Goal: Information Seeking & Learning: Check status

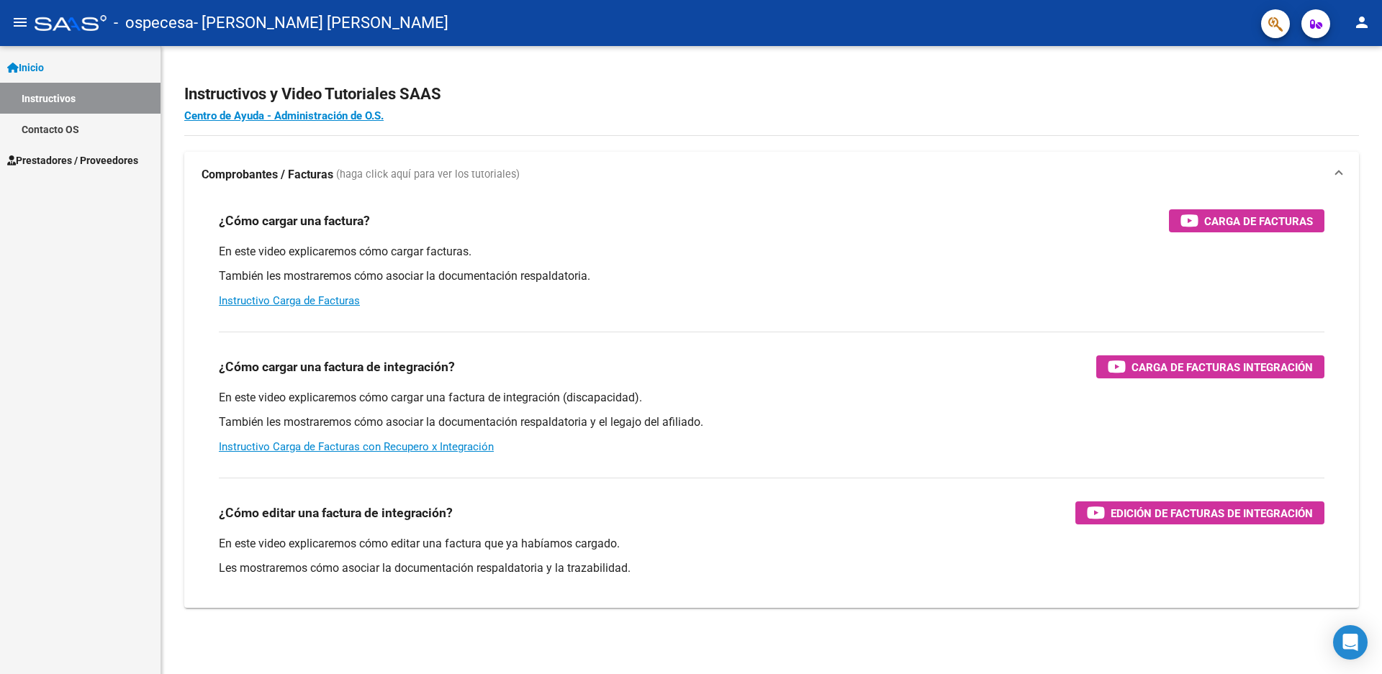
drag, startPoint x: 101, startPoint y: 161, endPoint x: 95, endPoint y: 158, distance: 7.4
click at [101, 161] on span "Prestadores / Proveedores" at bounding box center [72, 161] width 131 height 16
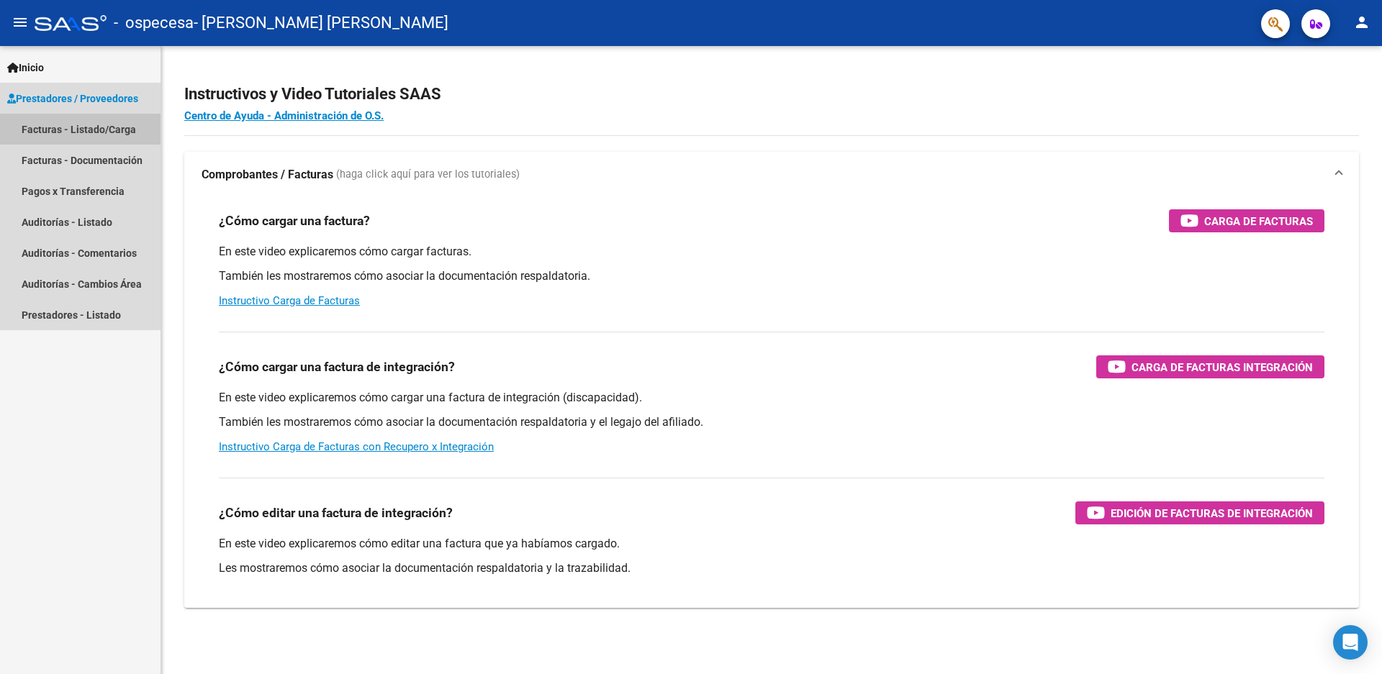
click at [97, 125] on link "Facturas - Listado/Carga" at bounding box center [80, 129] width 161 height 31
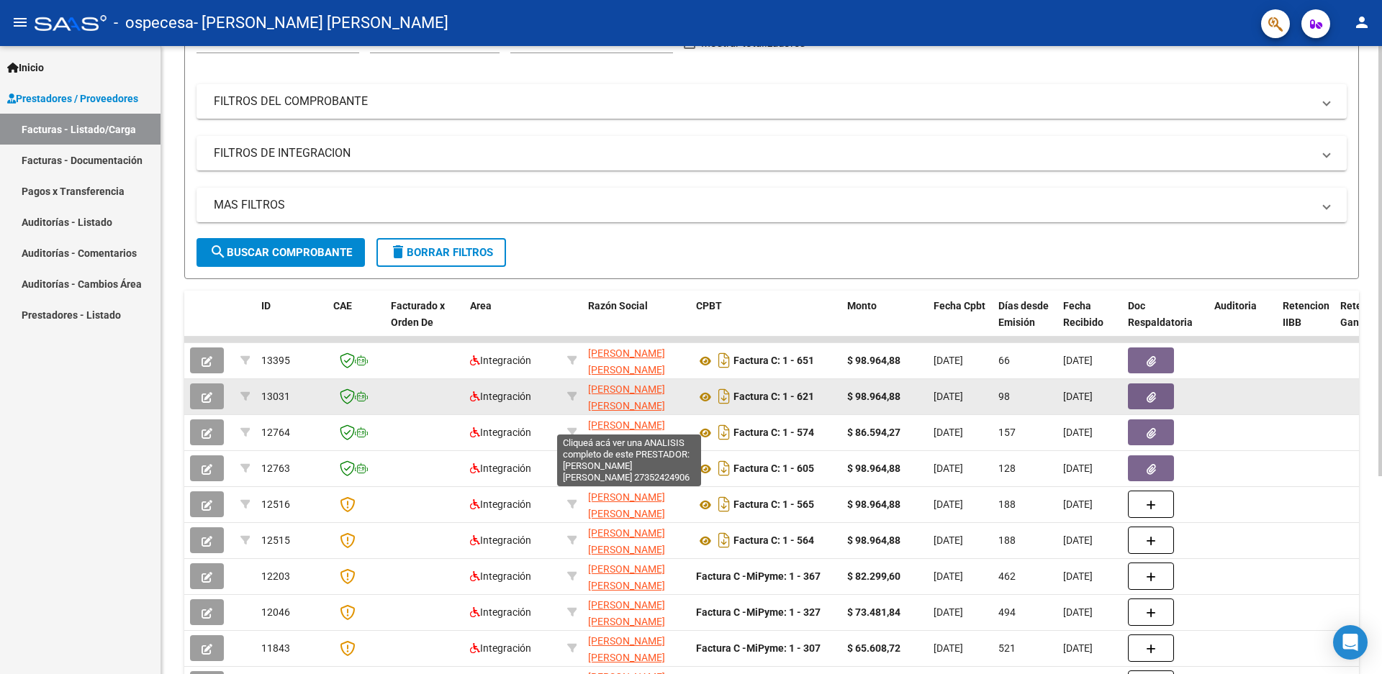
scroll to position [216, 0]
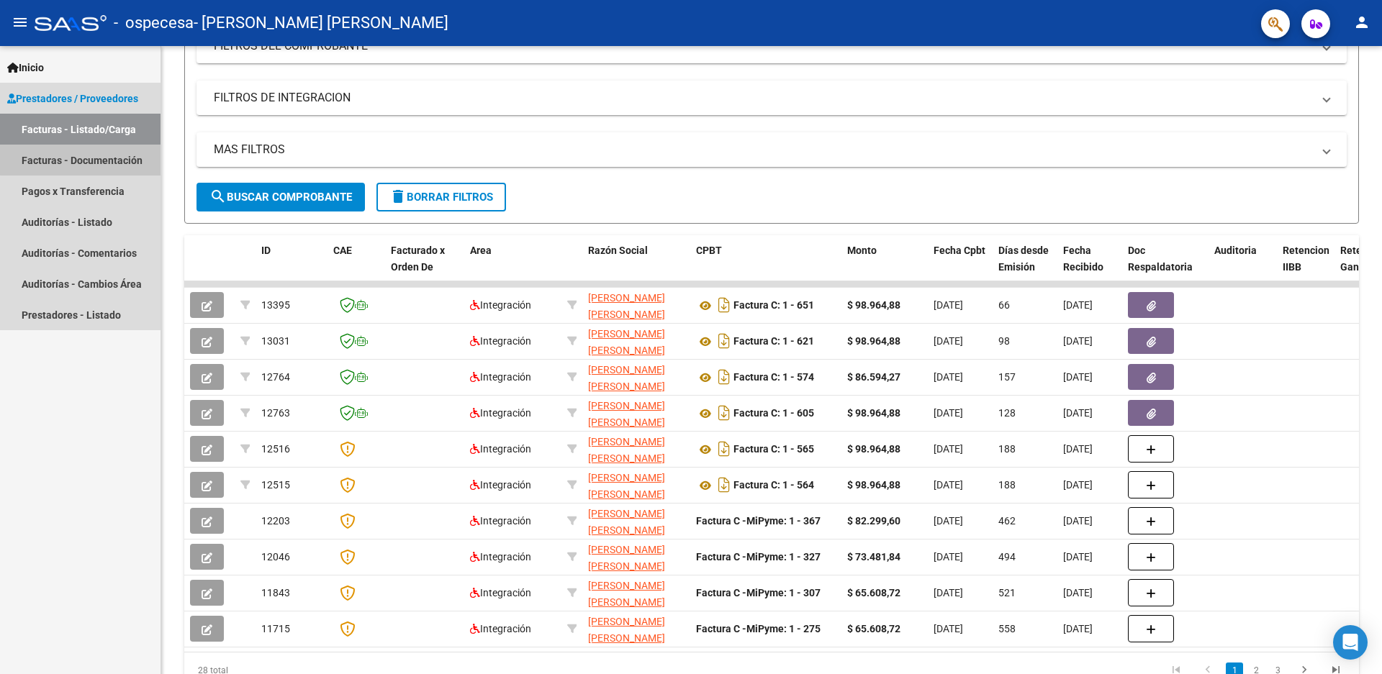
click at [110, 158] on link "Facturas - Documentación" at bounding box center [80, 160] width 161 height 31
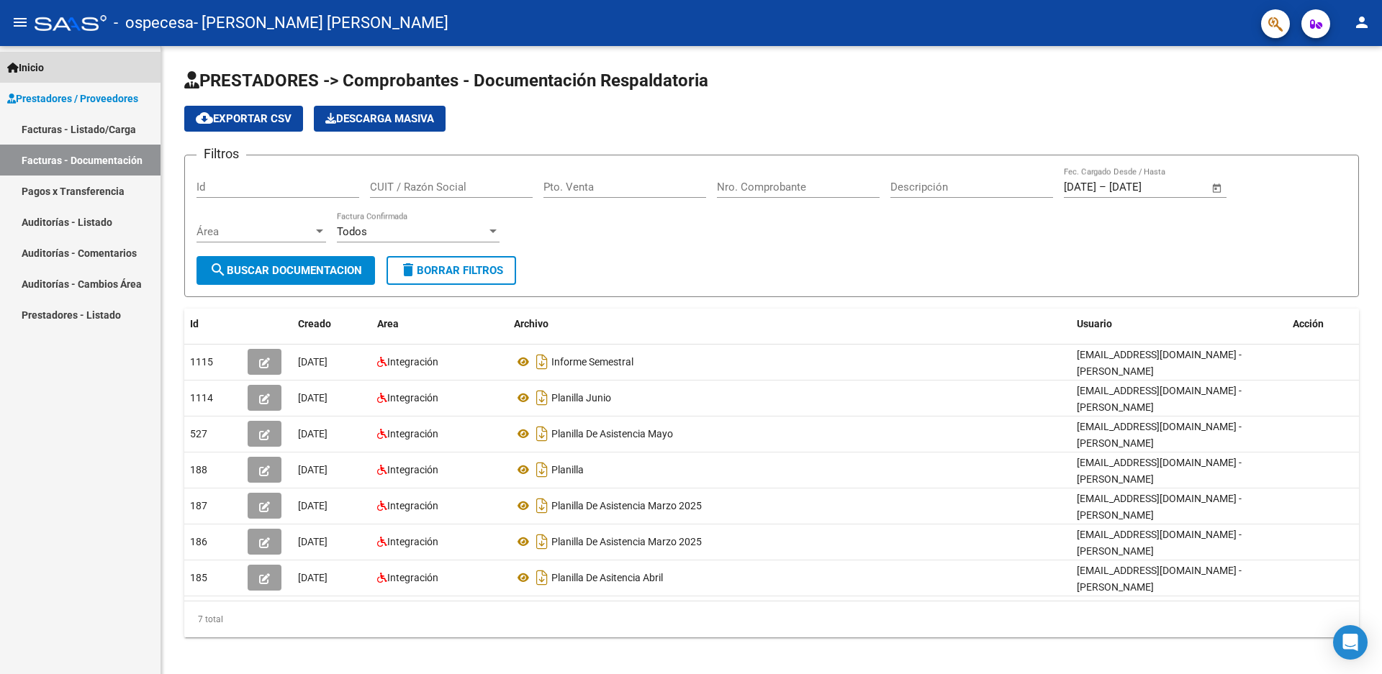
click at [34, 61] on span "Inicio" at bounding box center [25, 68] width 37 height 16
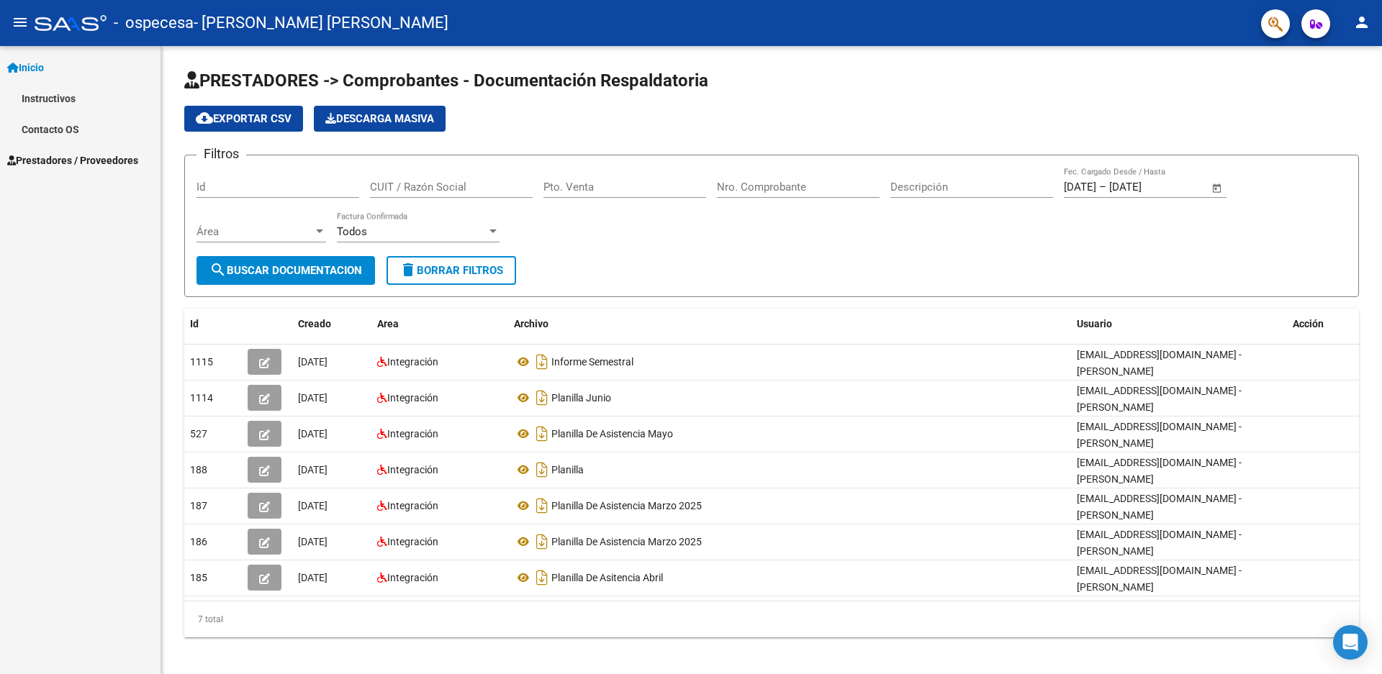
click at [18, 17] on mat-icon "menu" at bounding box center [20, 22] width 17 height 17
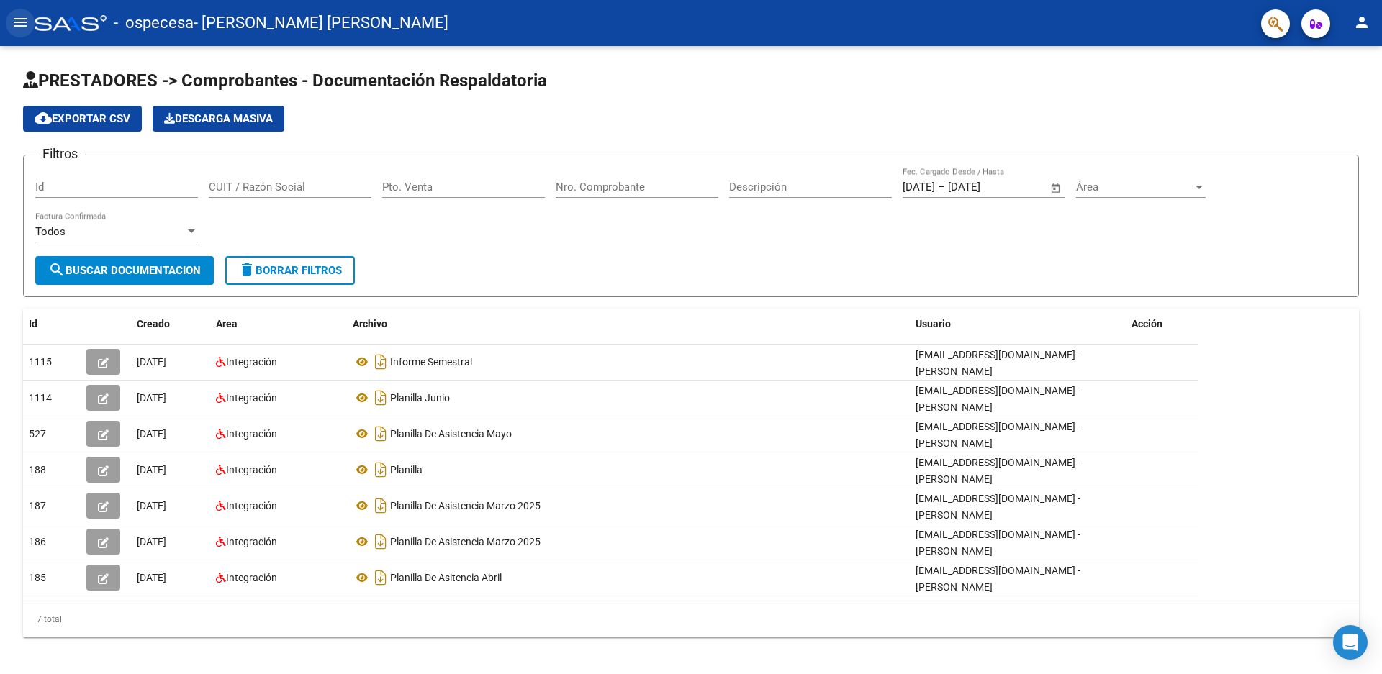
click at [19, 20] on mat-icon "menu" at bounding box center [20, 22] width 17 height 17
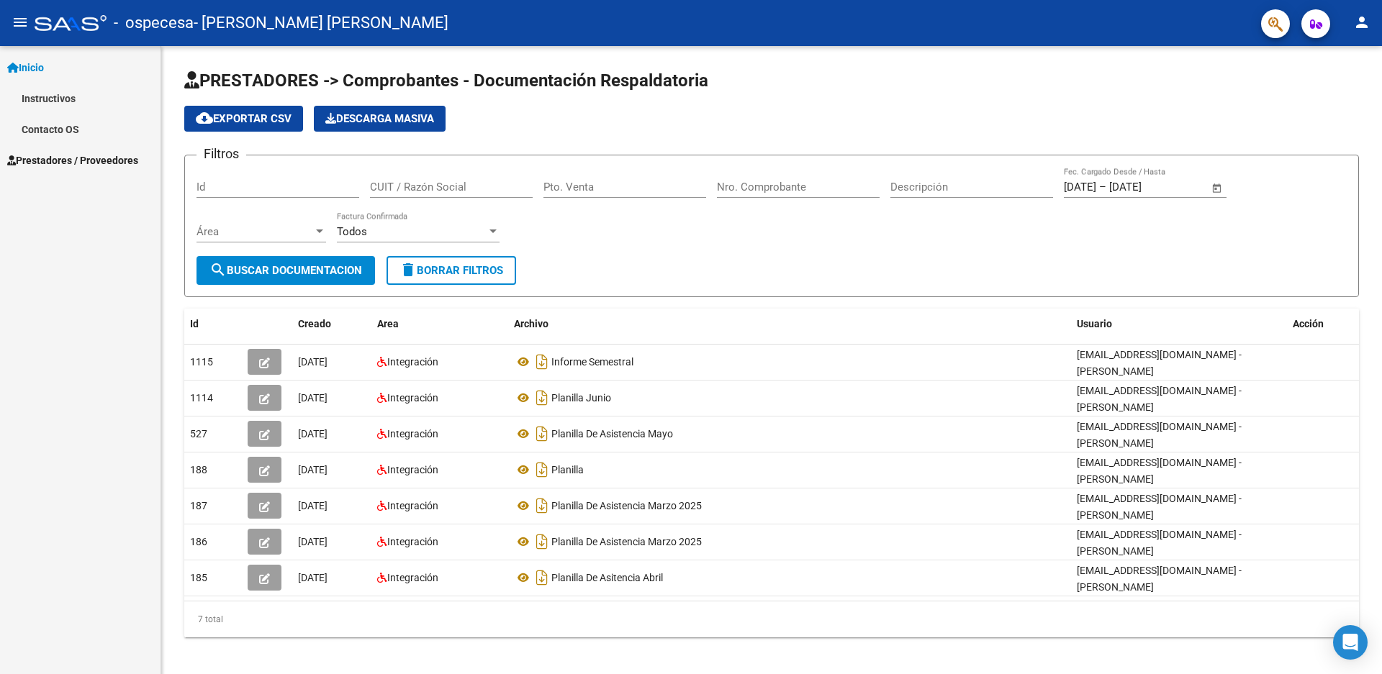
click at [38, 96] on link "Instructivos" at bounding box center [80, 98] width 161 height 31
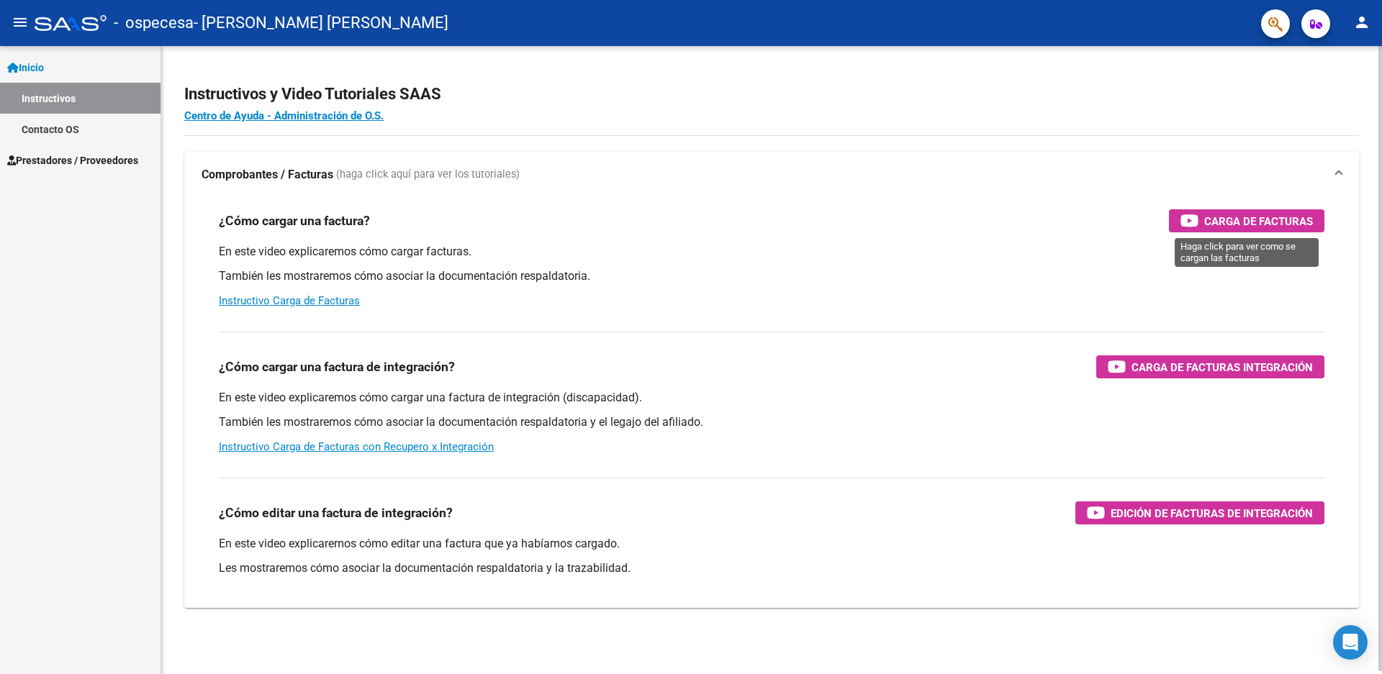
click at [1239, 217] on span "Carga de Facturas" at bounding box center [1258, 221] width 109 height 18
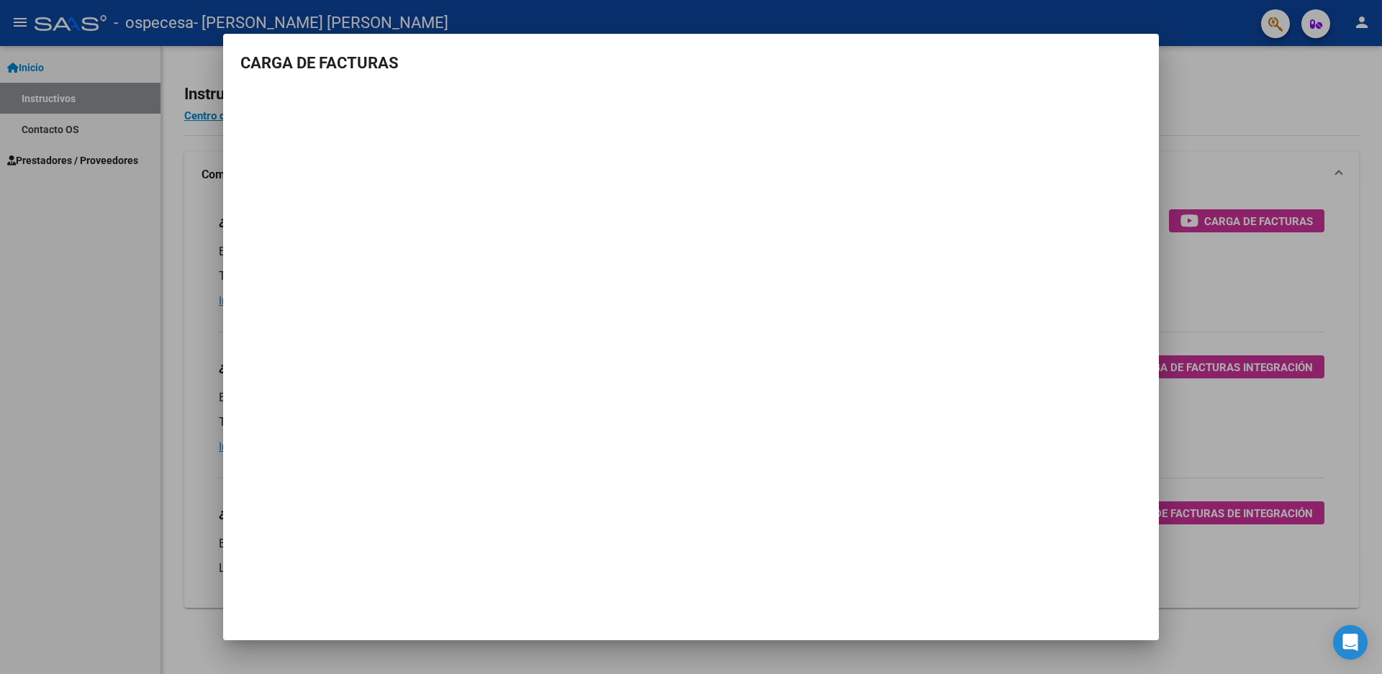
click at [1186, 103] on div at bounding box center [691, 337] width 1382 height 674
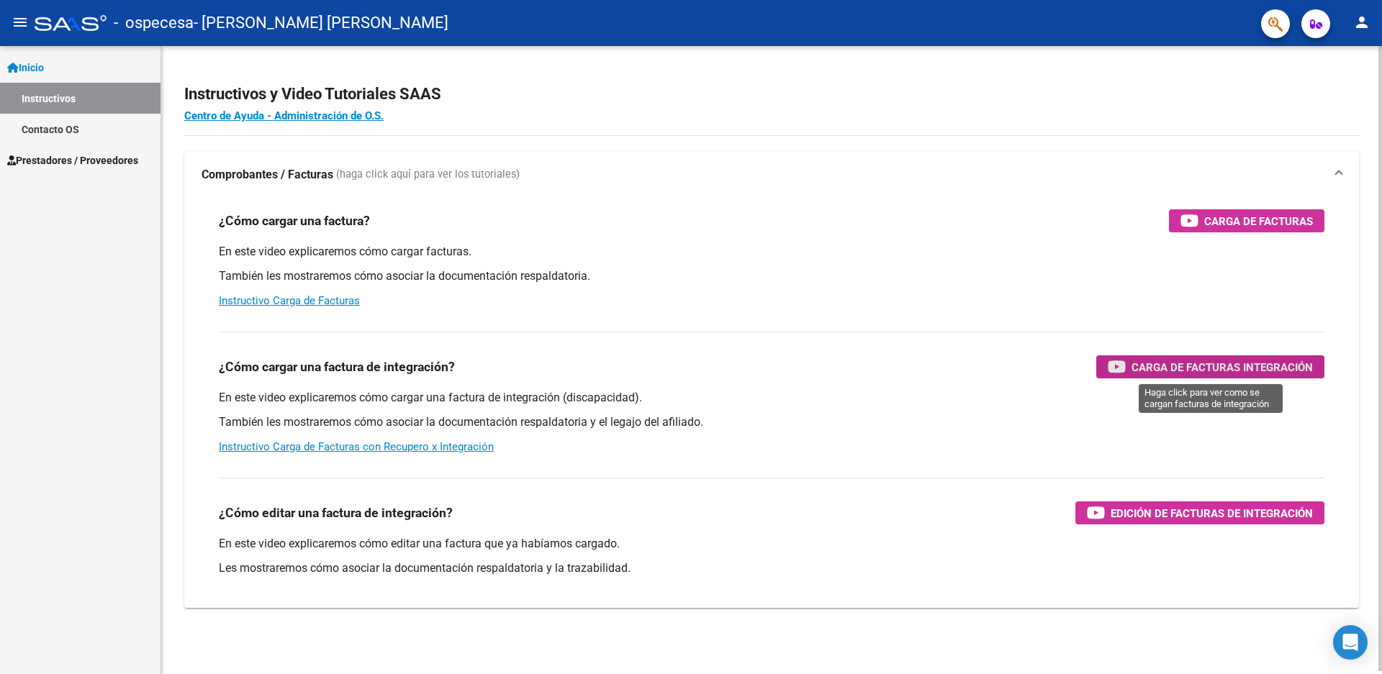
click at [1173, 369] on span "Carga de Facturas Integración" at bounding box center [1222, 367] width 181 height 18
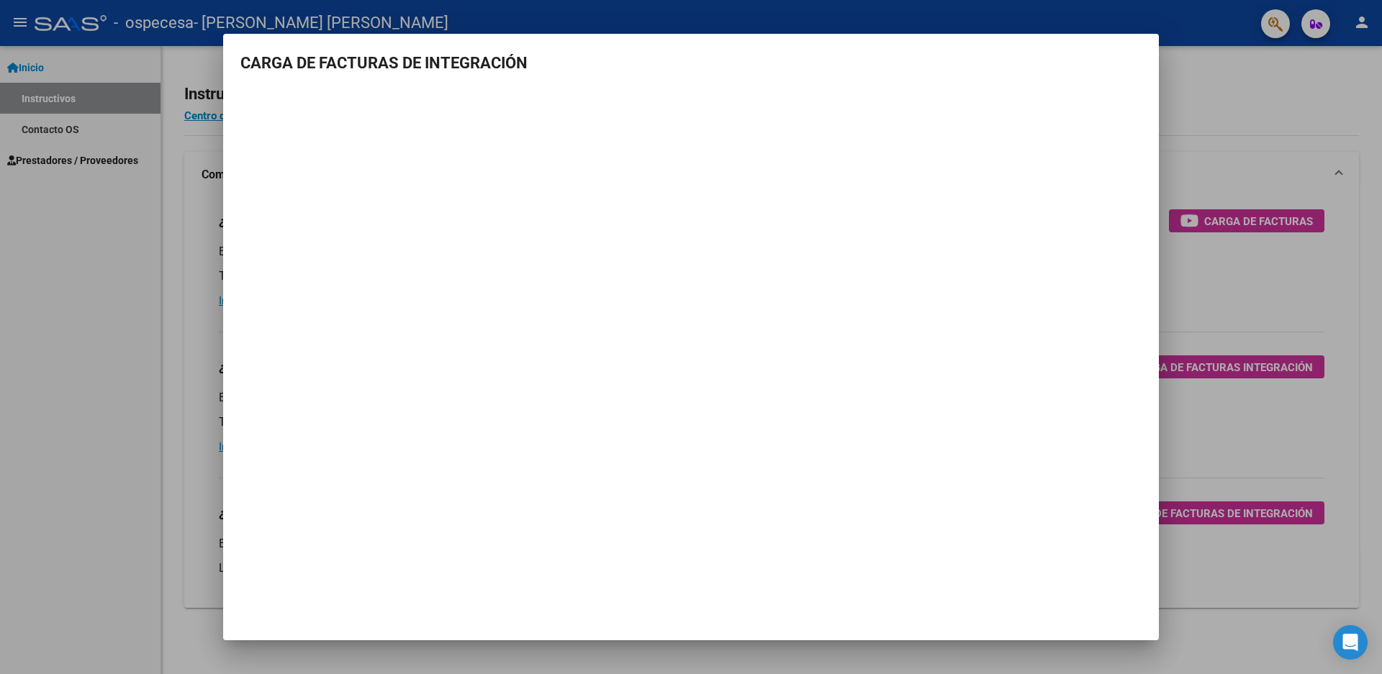
click at [1302, 103] on div at bounding box center [691, 337] width 1382 height 674
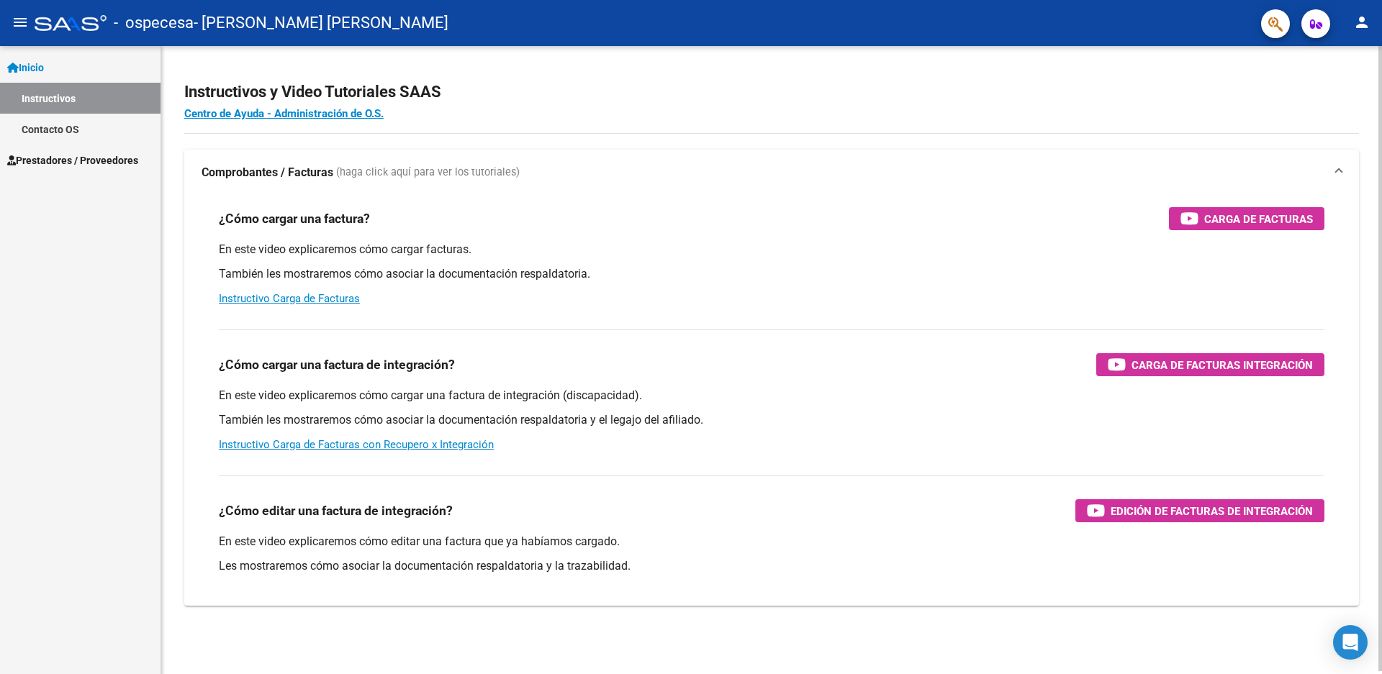
scroll to position [3, 0]
click at [54, 99] on link "Instructivos" at bounding box center [80, 98] width 161 height 31
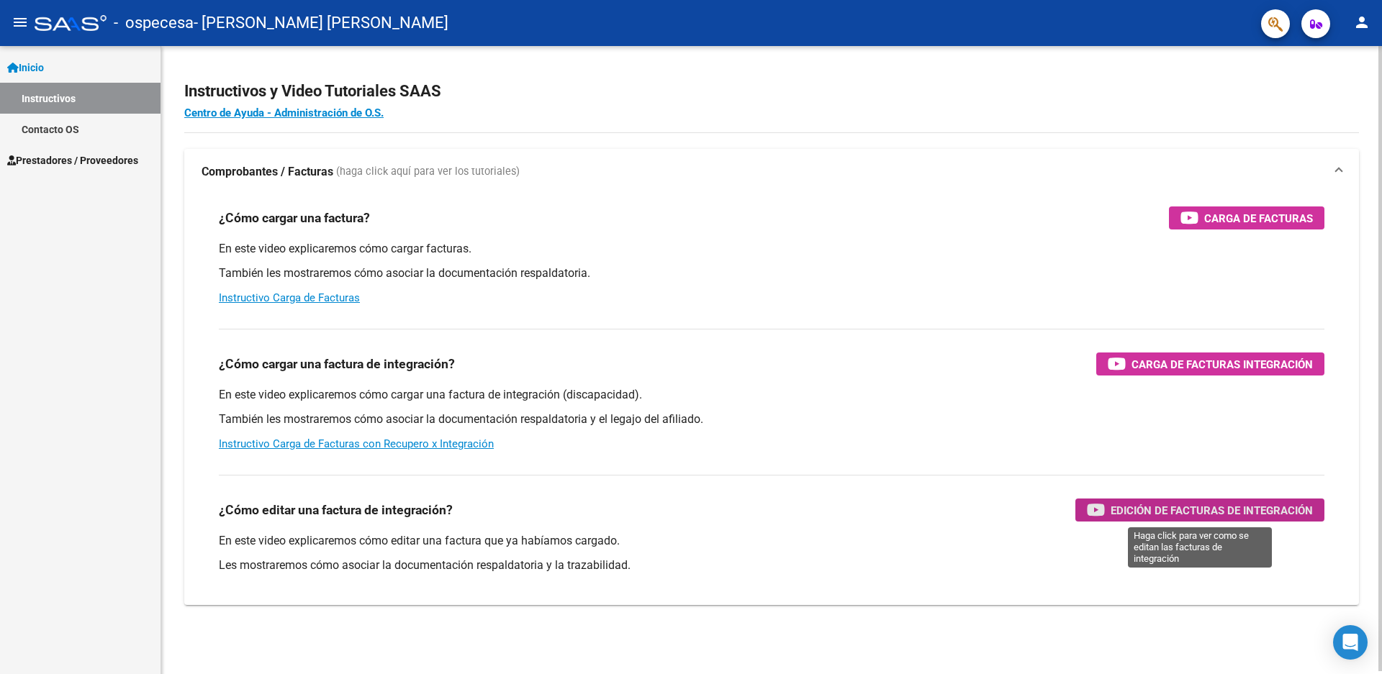
click at [1144, 507] on span "Edición de Facturas de integración" at bounding box center [1212, 511] width 202 height 18
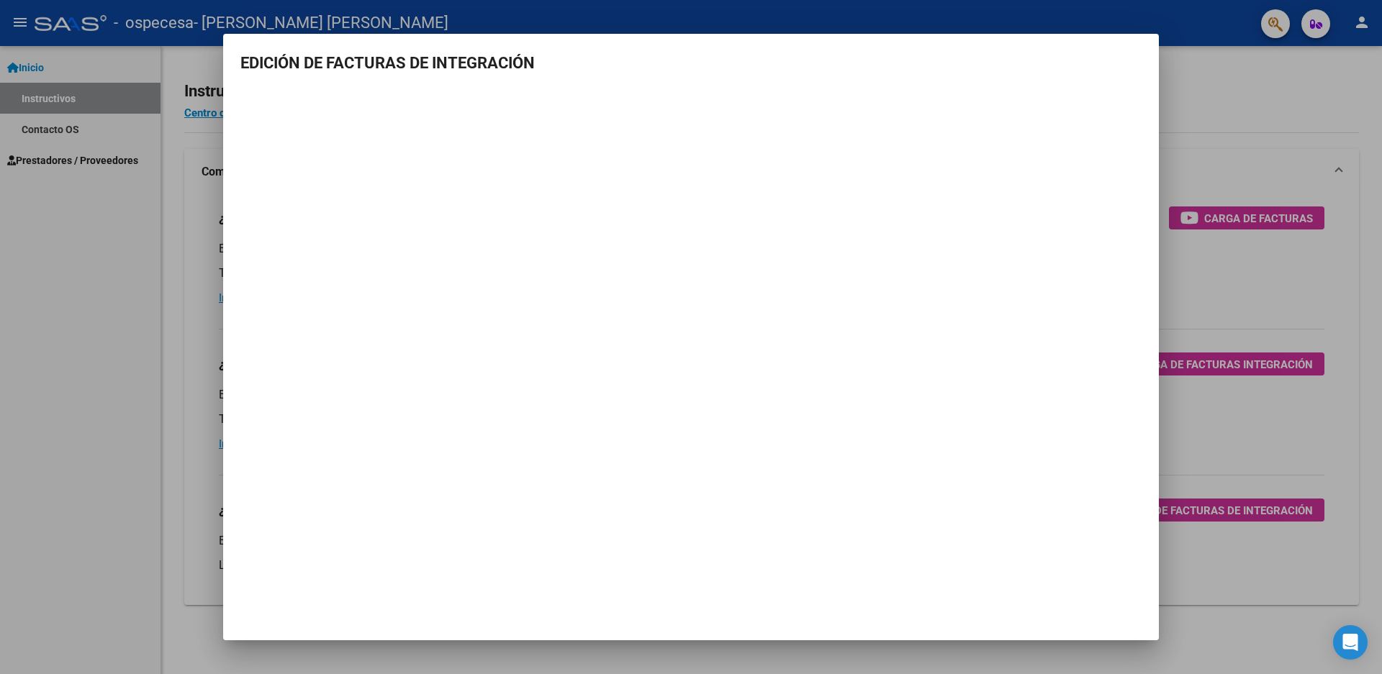
click at [1277, 94] on div at bounding box center [691, 337] width 1382 height 674
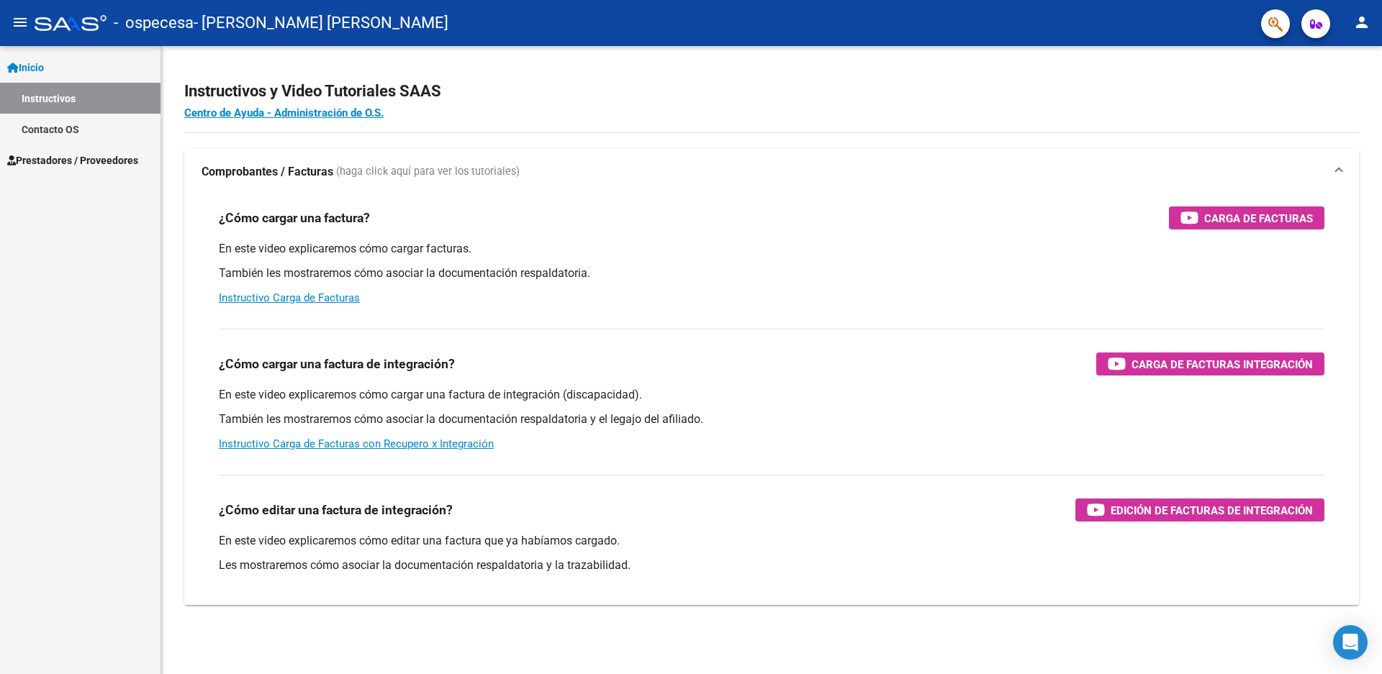
click at [27, 17] on mat-icon "menu" at bounding box center [20, 22] width 17 height 17
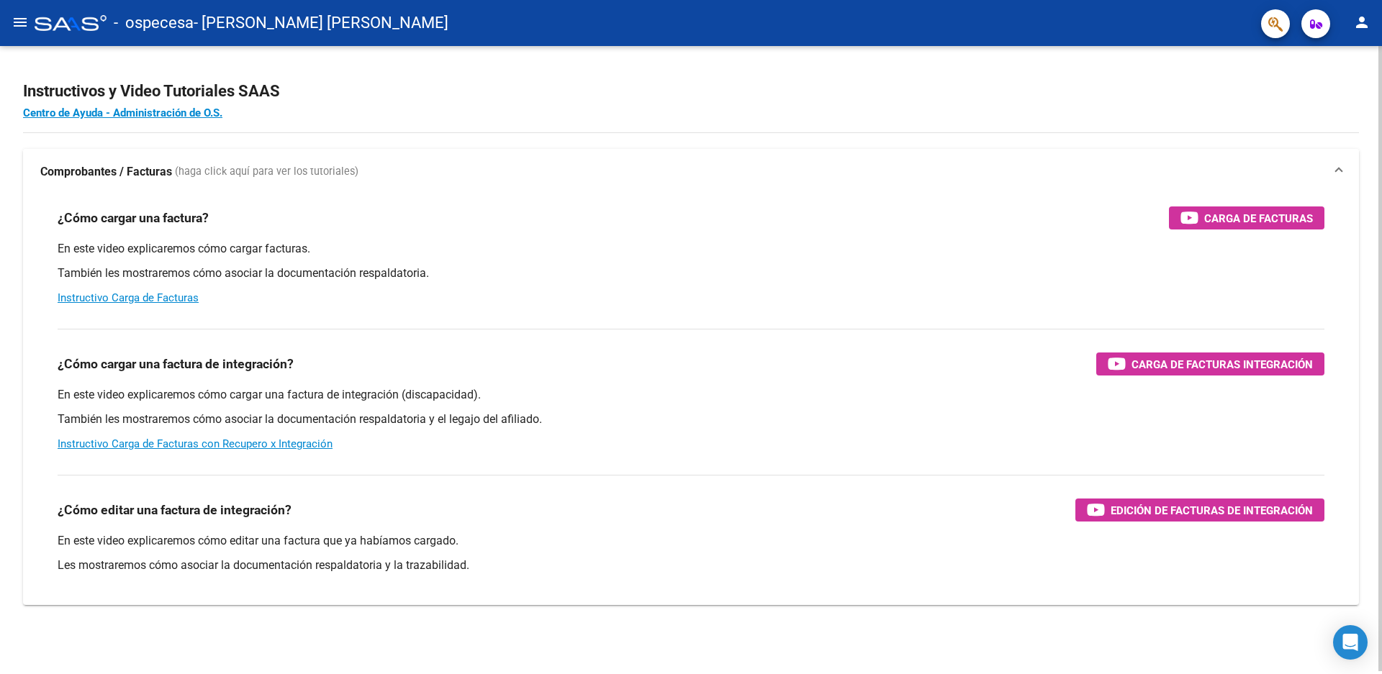
click at [266, 173] on span "(haga click aquí para ver los tutoriales)" at bounding box center [267, 172] width 184 height 16
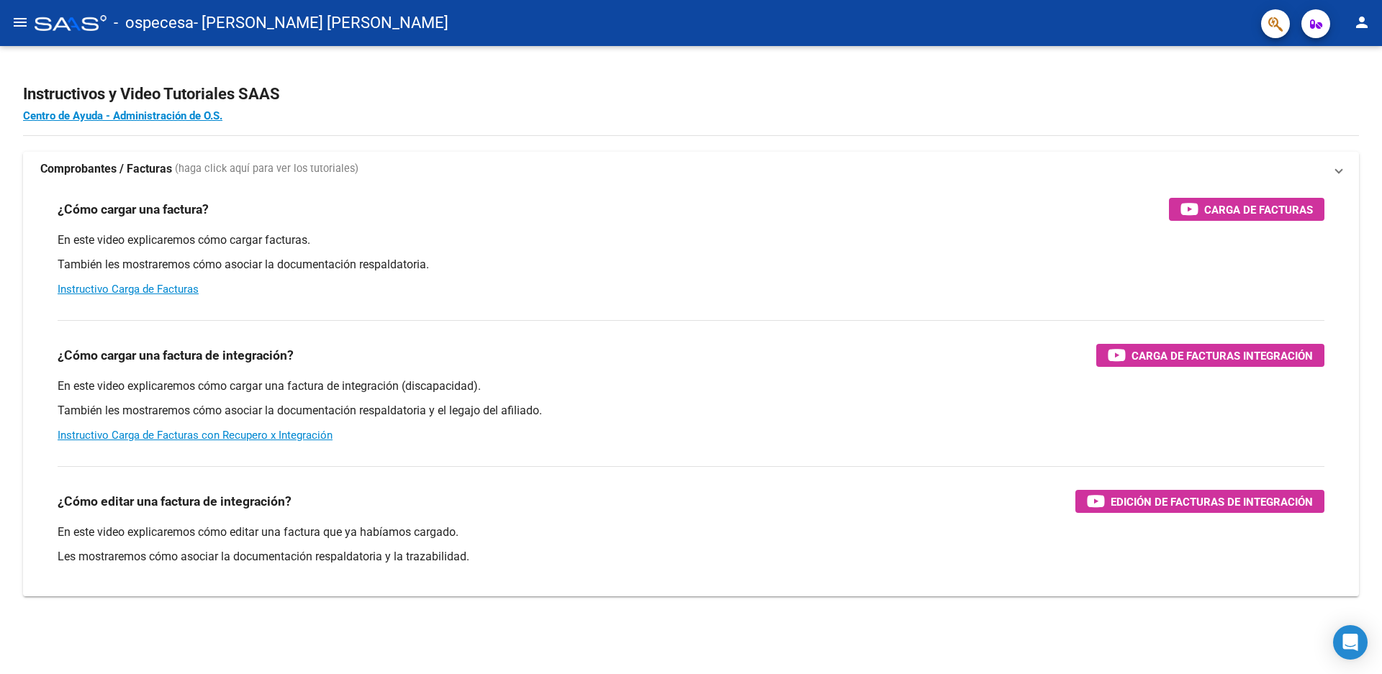
scroll to position [0, 0]
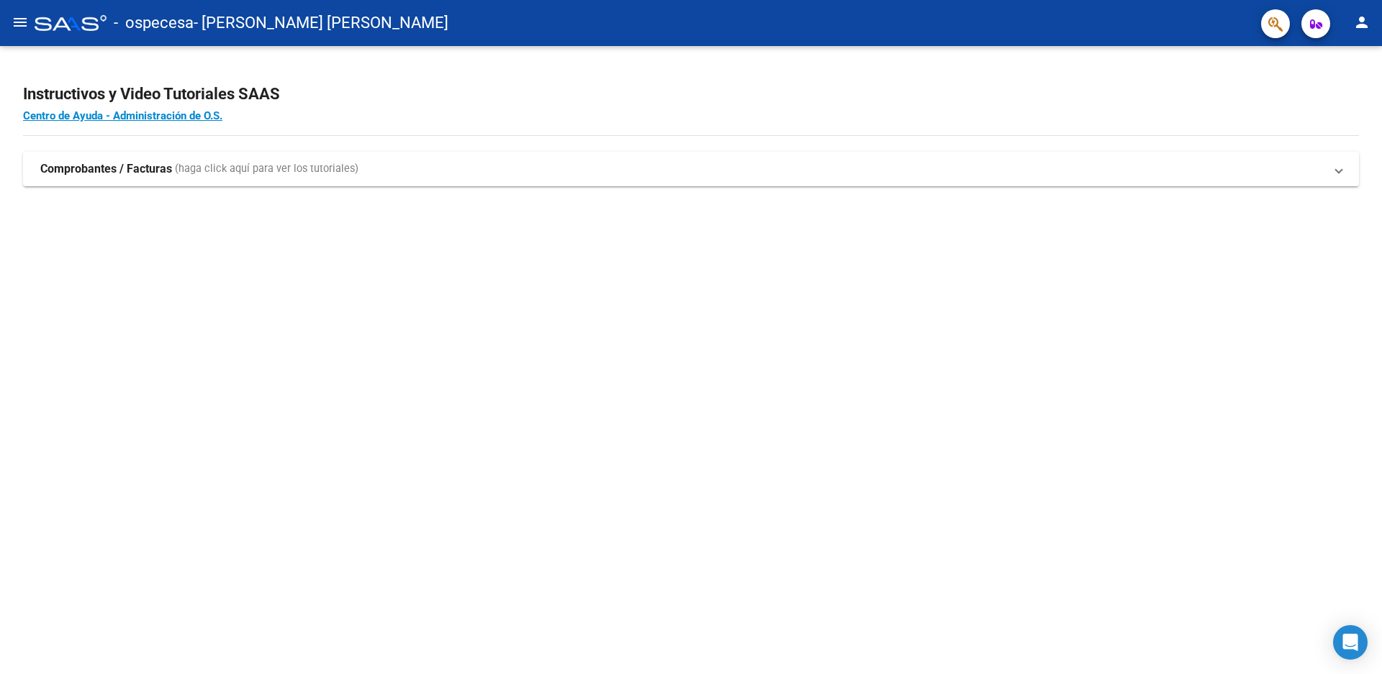
click at [1311, 25] on icon "button" at bounding box center [1316, 24] width 12 height 11
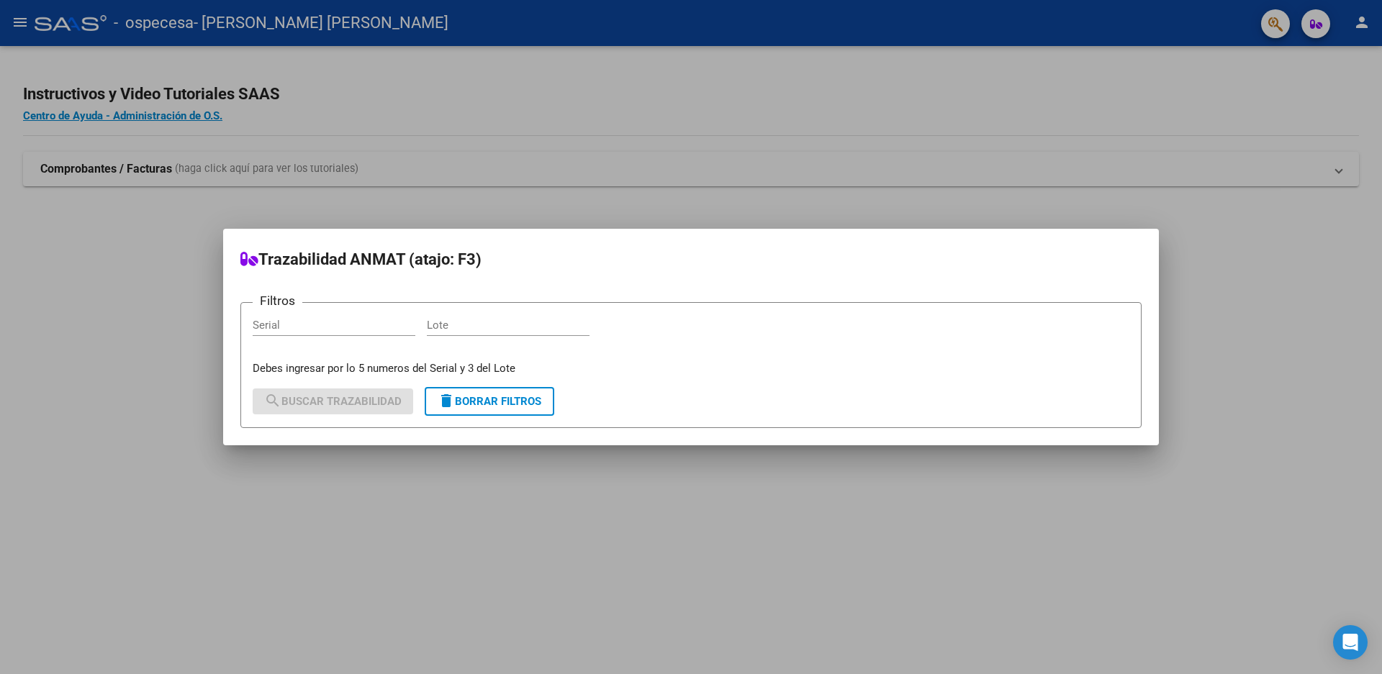
click at [936, 285] on mat-dialog-container "Trazabilidad ANMAT (atajo: F3) Filtros Serial Lote Debes ingresar por lo 5 nume…" at bounding box center [691, 337] width 936 height 217
click at [1286, 156] on div at bounding box center [691, 337] width 1382 height 674
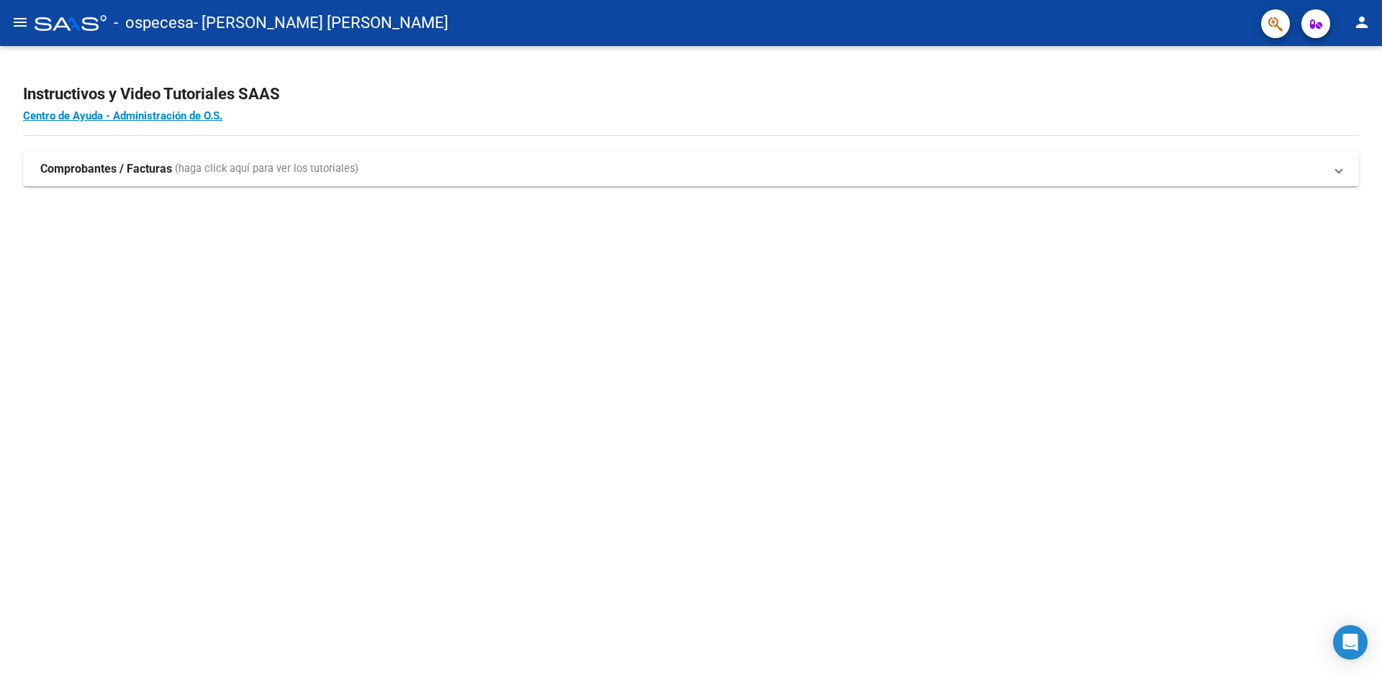
click at [19, 20] on mat-icon "menu" at bounding box center [20, 22] width 17 height 17
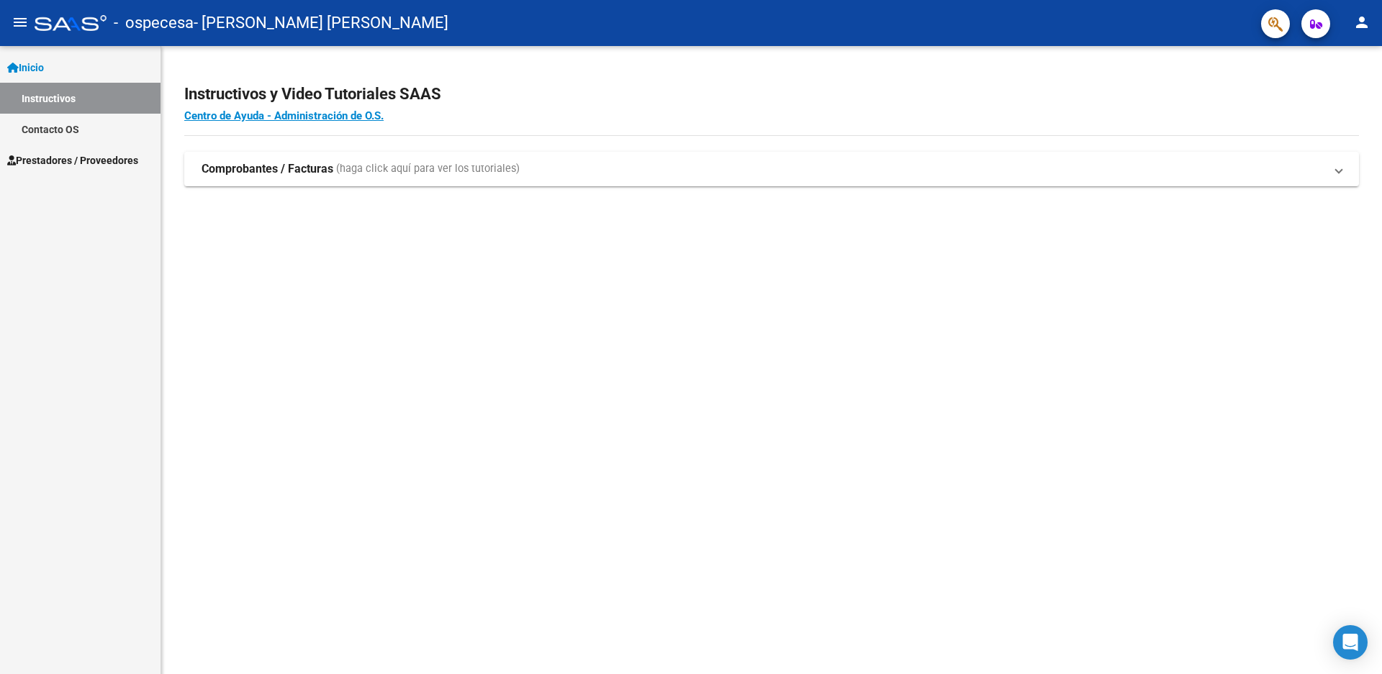
click at [40, 67] on span "Inicio" at bounding box center [25, 68] width 37 height 16
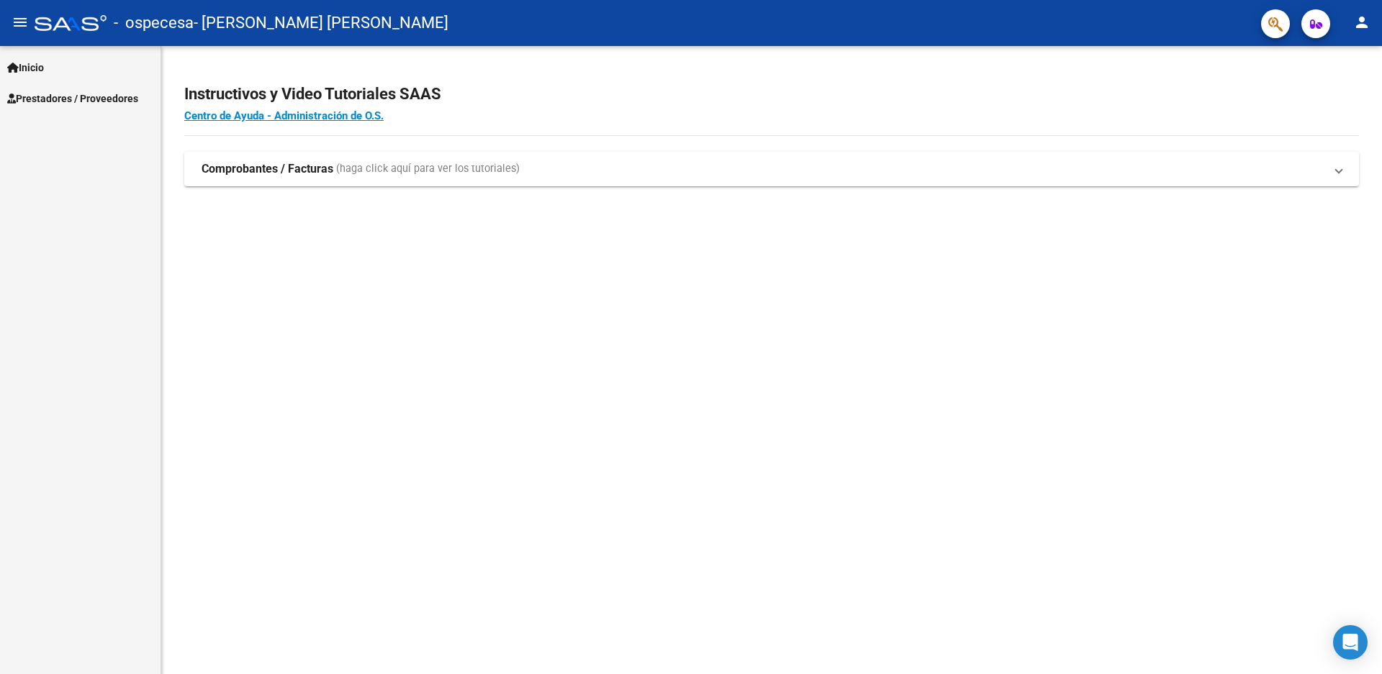
click at [40, 67] on span "Inicio" at bounding box center [25, 68] width 37 height 16
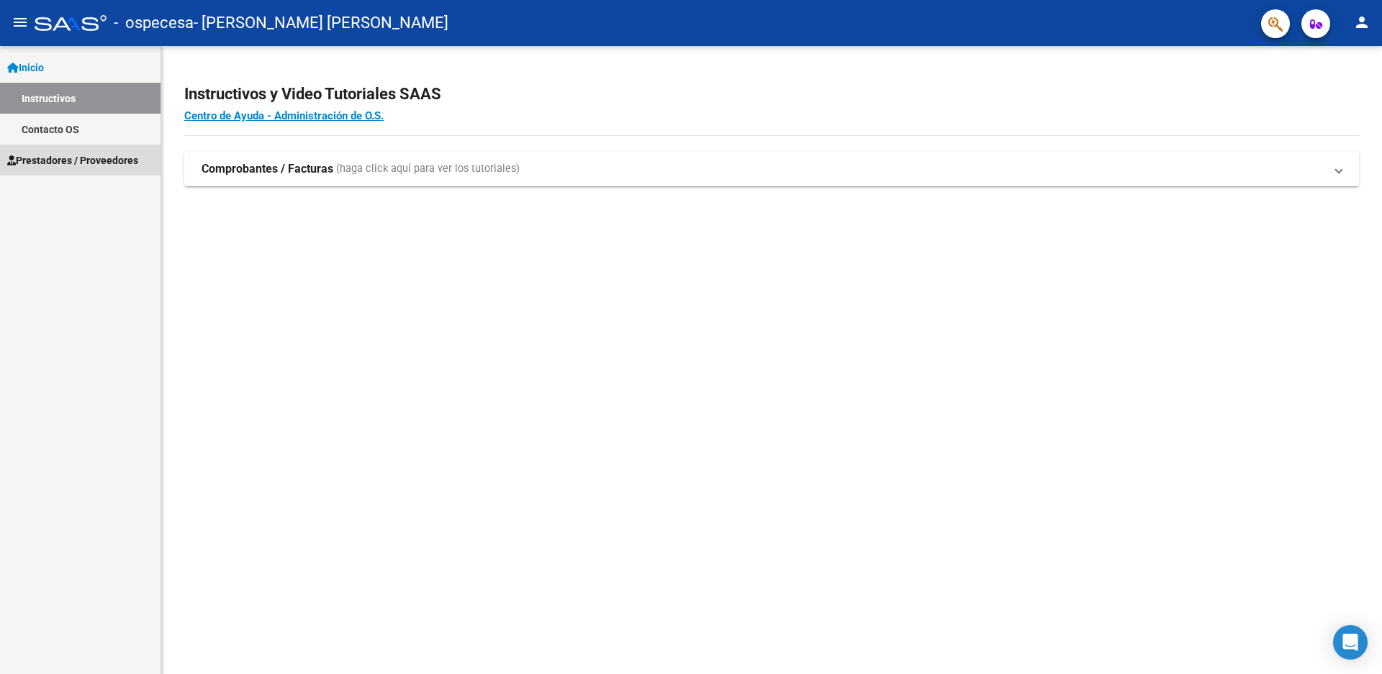
click at [26, 157] on span "Prestadores / Proveedores" at bounding box center [72, 161] width 131 height 16
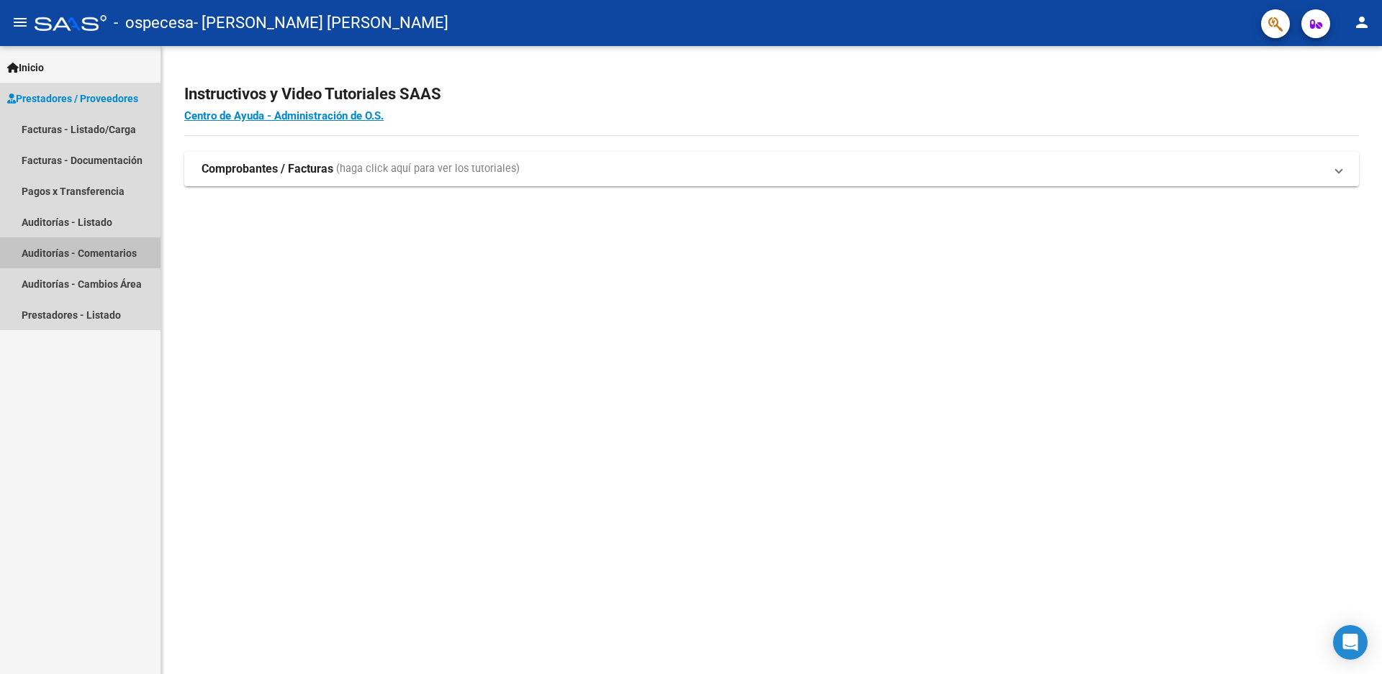
click at [61, 251] on link "Auditorías - Comentarios" at bounding box center [80, 253] width 161 height 31
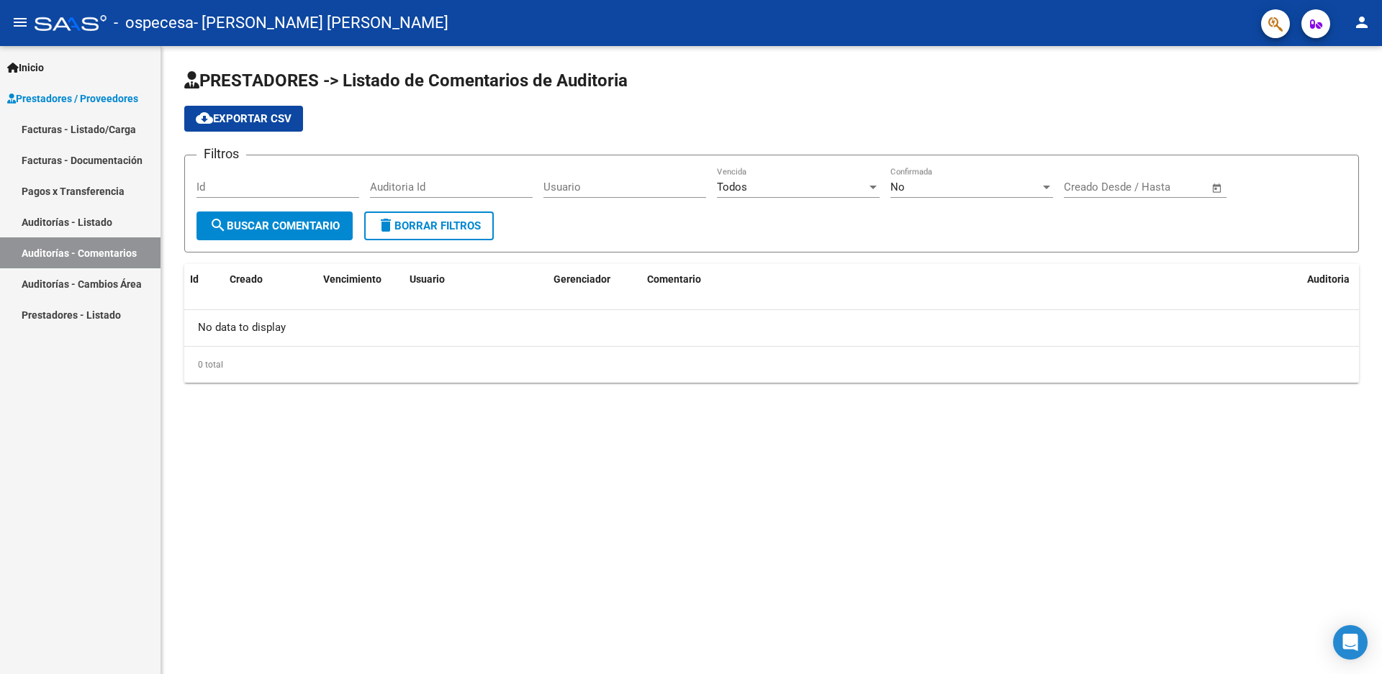
click at [54, 316] on link "Prestadores - Listado" at bounding box center [80, 314] width 161 height 31
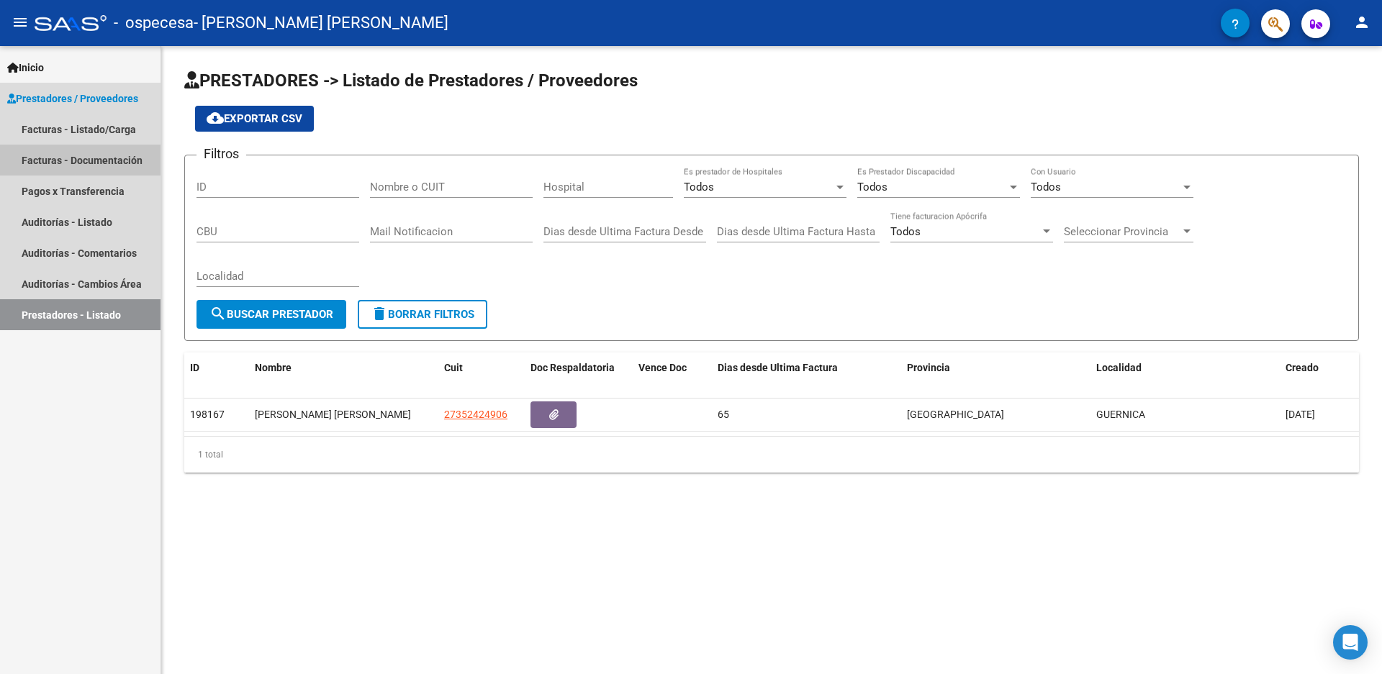
click at [60, 155] on link "Facturas - Documentación" at bounding box center [80, 160] width 161 height 31
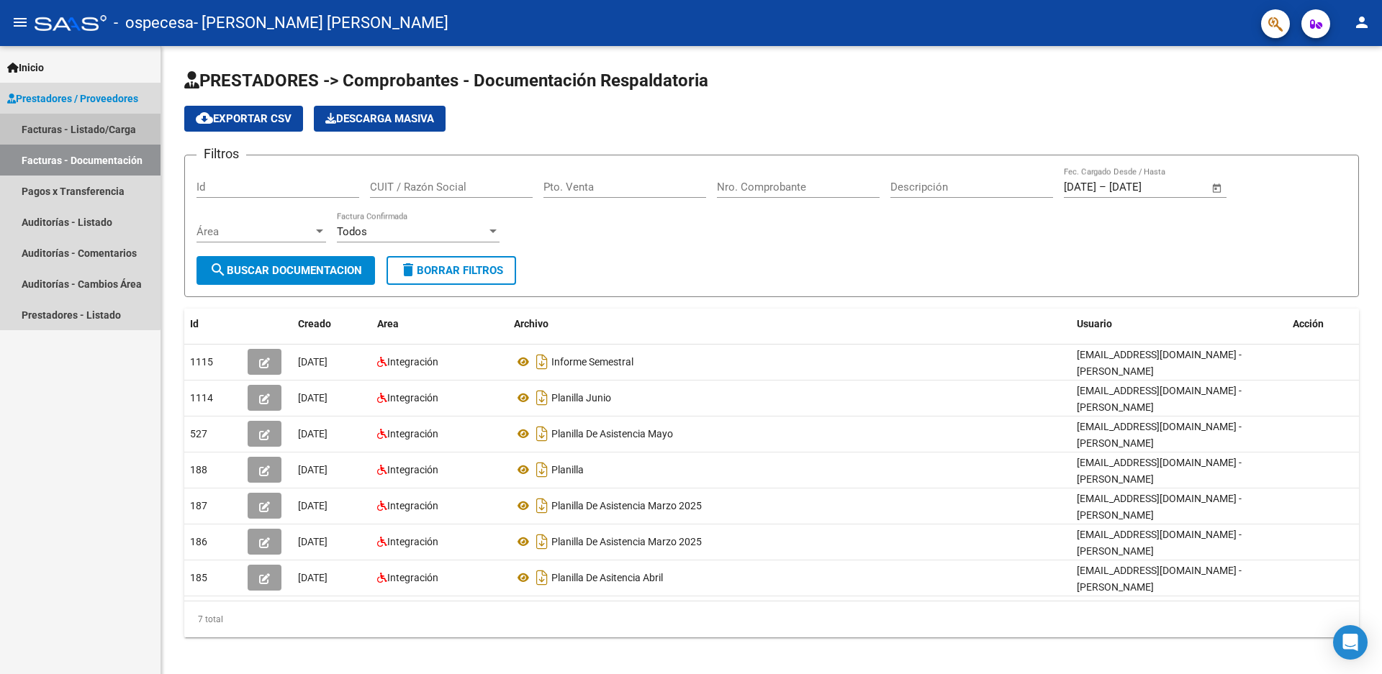
click at [73, 132] on link "Facturas - Listado/Carga" at bounding box center [80, 129] width 161 height 31
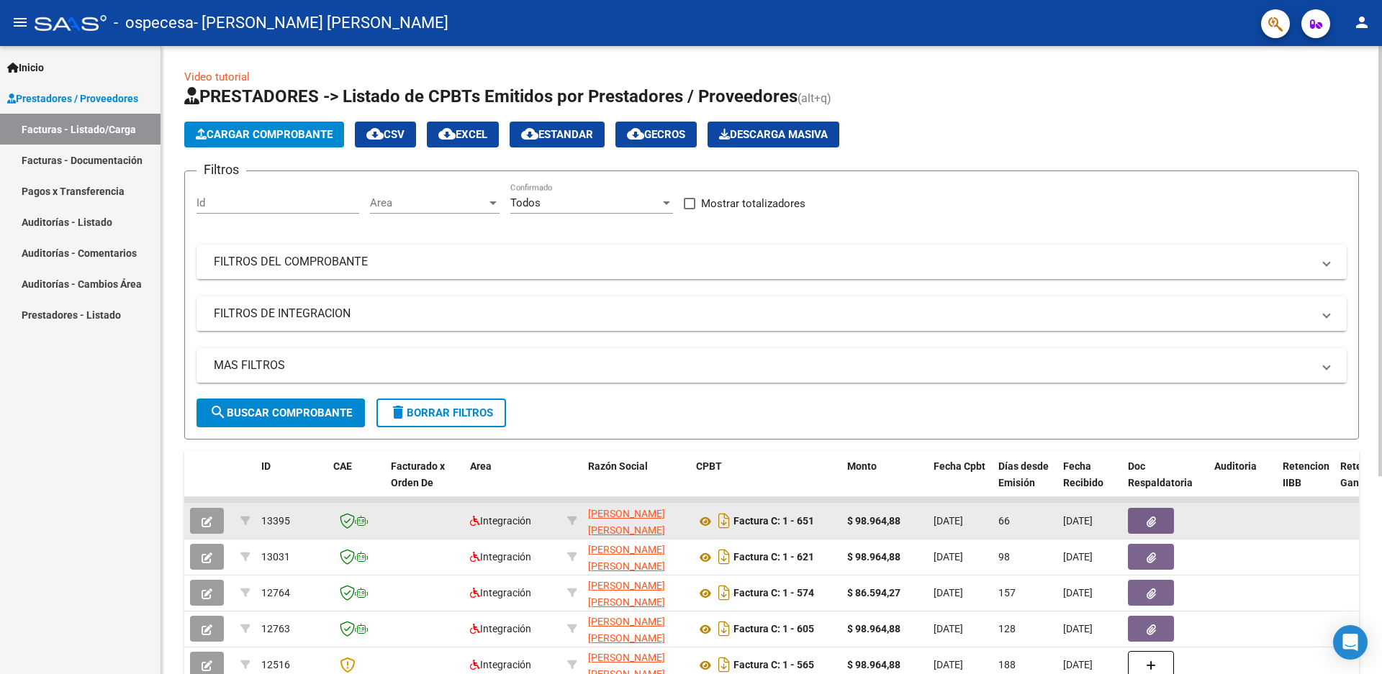
drag, startPoint x: 798, startPoint y: 520, endPoint x: 828, endPoint y: 515, distance: 31.5
click at [828, 515] on div "Factura C: 1 - 651" at bounding box center [766, 521] width 140 height 23
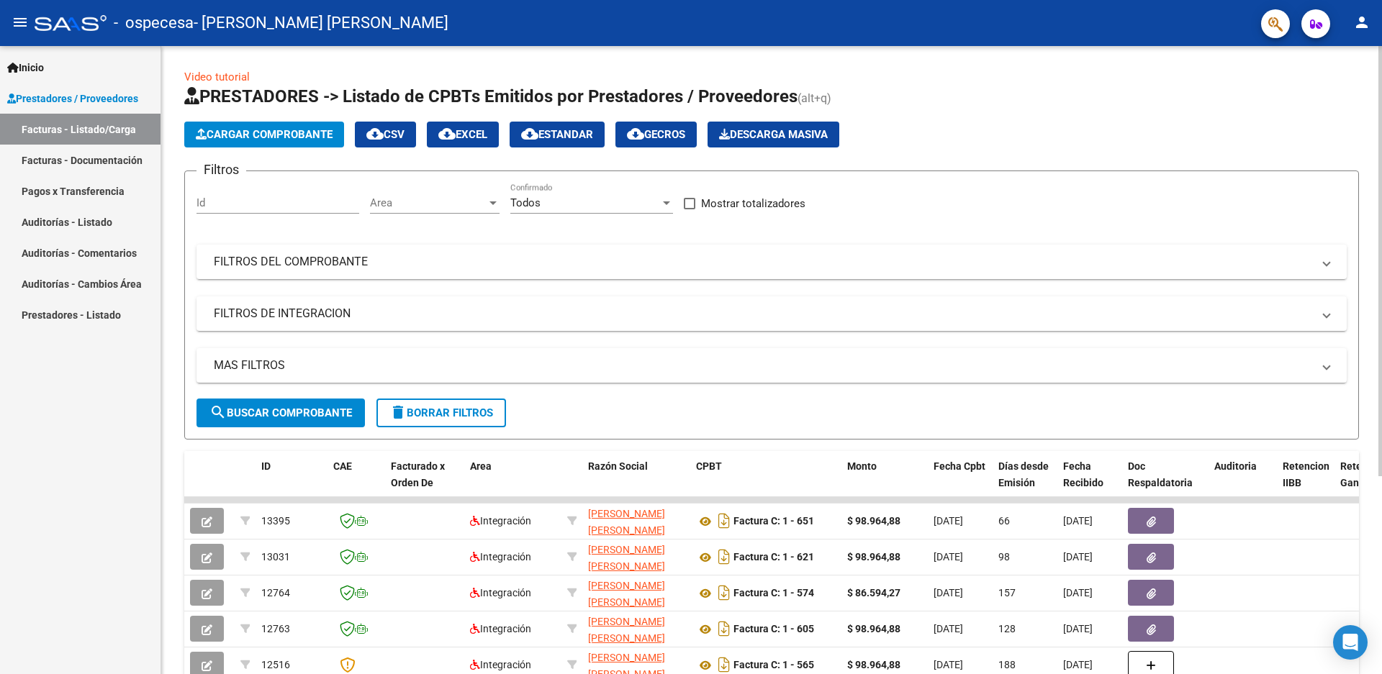
click at [1286, 214] on div "Filtros Id Area Area Todos Confirmado Mostrar totalizadores FILTROS DEL COMPROB…" at bounding box center [772, 291] width 1150 height 216
click at [1359, 22] on mat-icon "person" at bounding box center [1361, 22] width 17 height 17
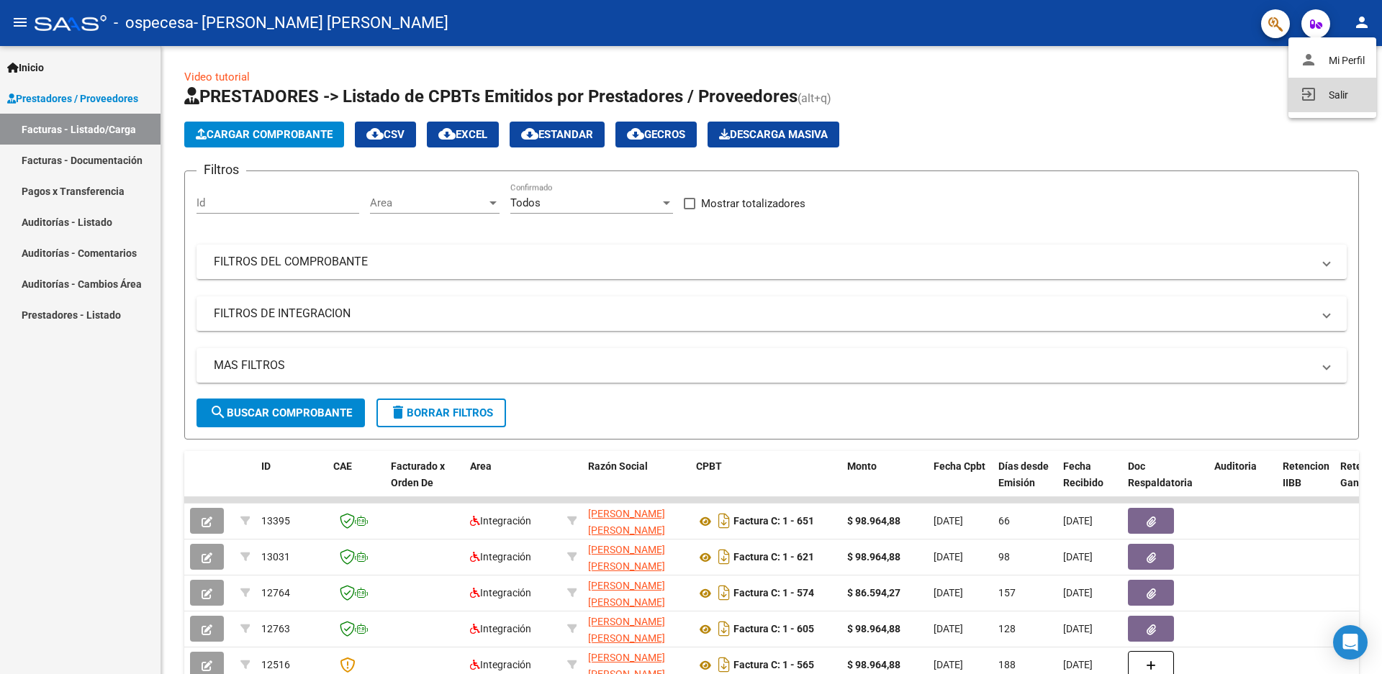
click at [1335, 97] on button "exit_to_app Salir" at bounding box center [1332, 95] width 88 height 35
